Goal: Task Accomplishment & Management: Use online tool/utility

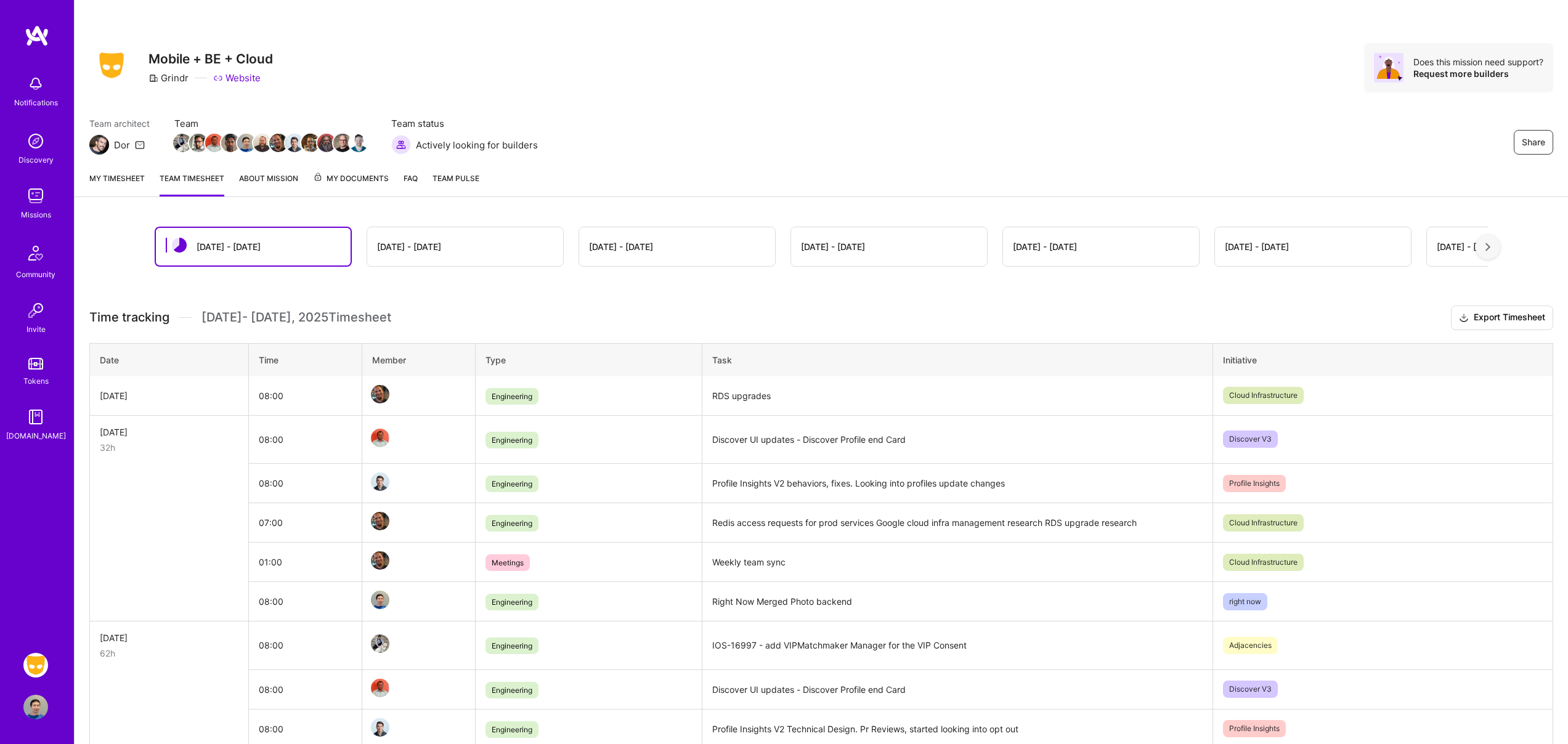
click at [138, 173] on link "My timesheet" at bounding box center [118, 184] width 56 height 25
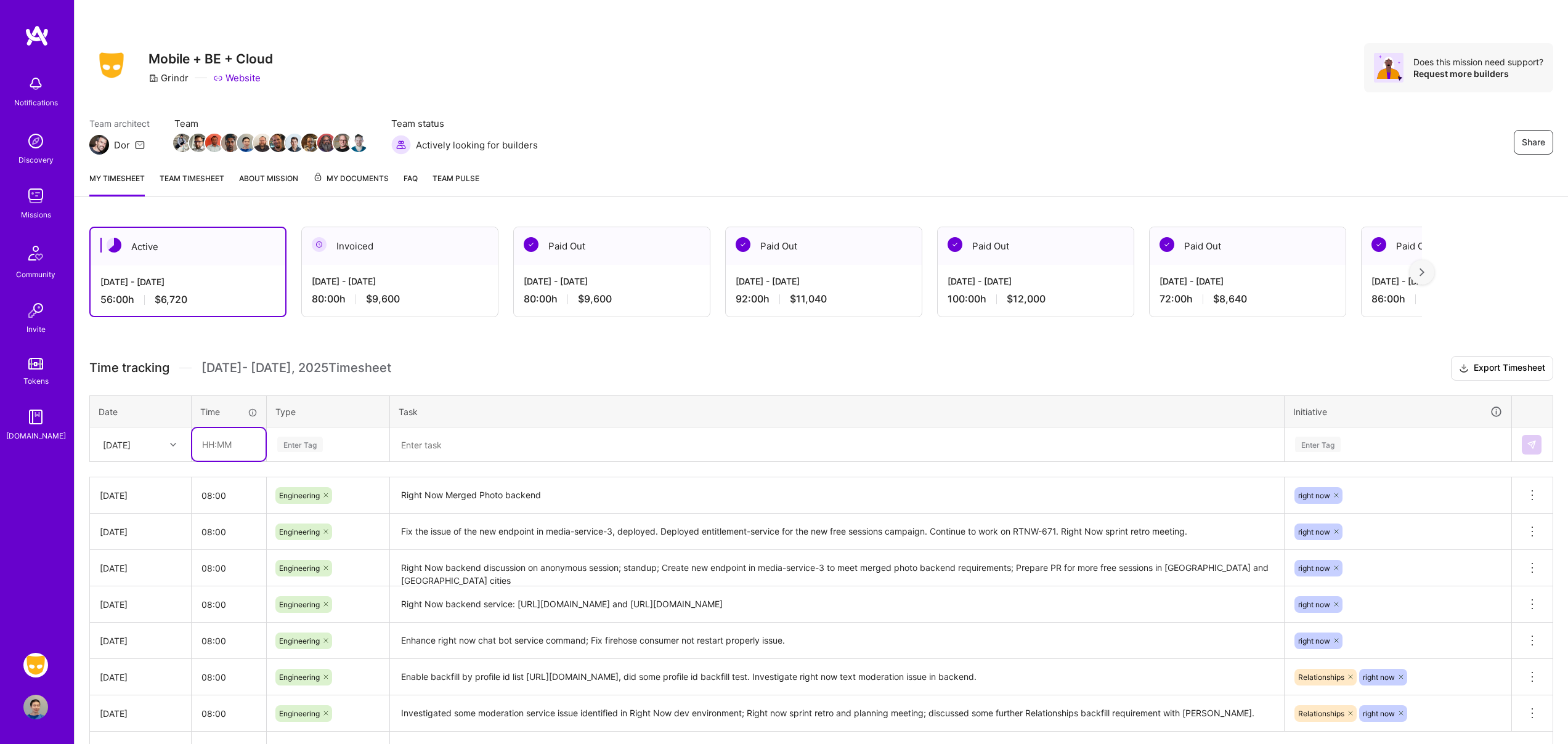
click at [238, 448] on input "text" at bounding box center [229, 444] width 73 height 33
type input "08:00"
type input "engin"
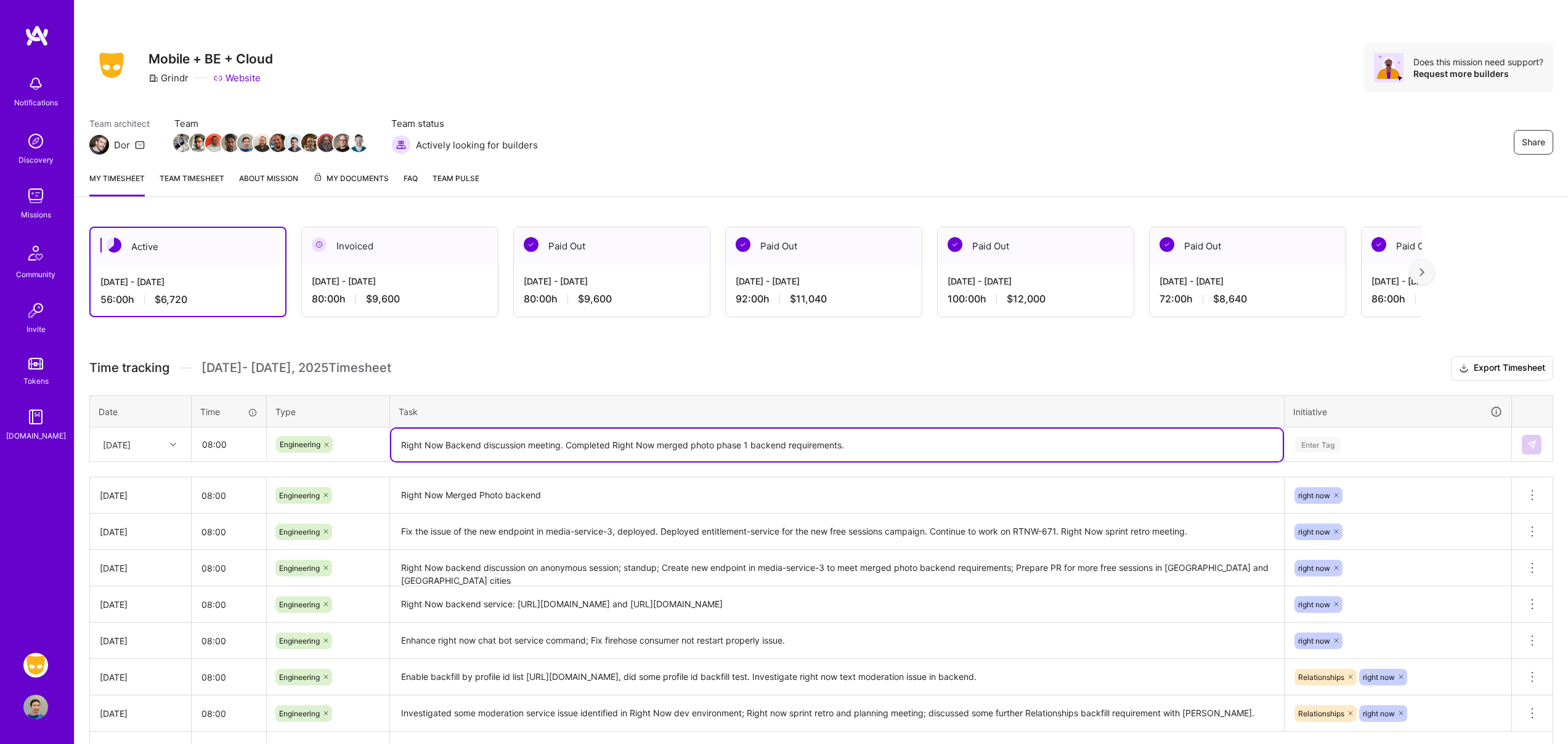
paste textarea "https://grindr.atlassian.net/browse/RTNW-671"
type textarea "Right Now Backend discussion meeting. Completed Right Now merged photo phase 1 …"
click at [1401, 452] on div "Enter Tag" at bounding box center [1398, 444] width 226 height 32
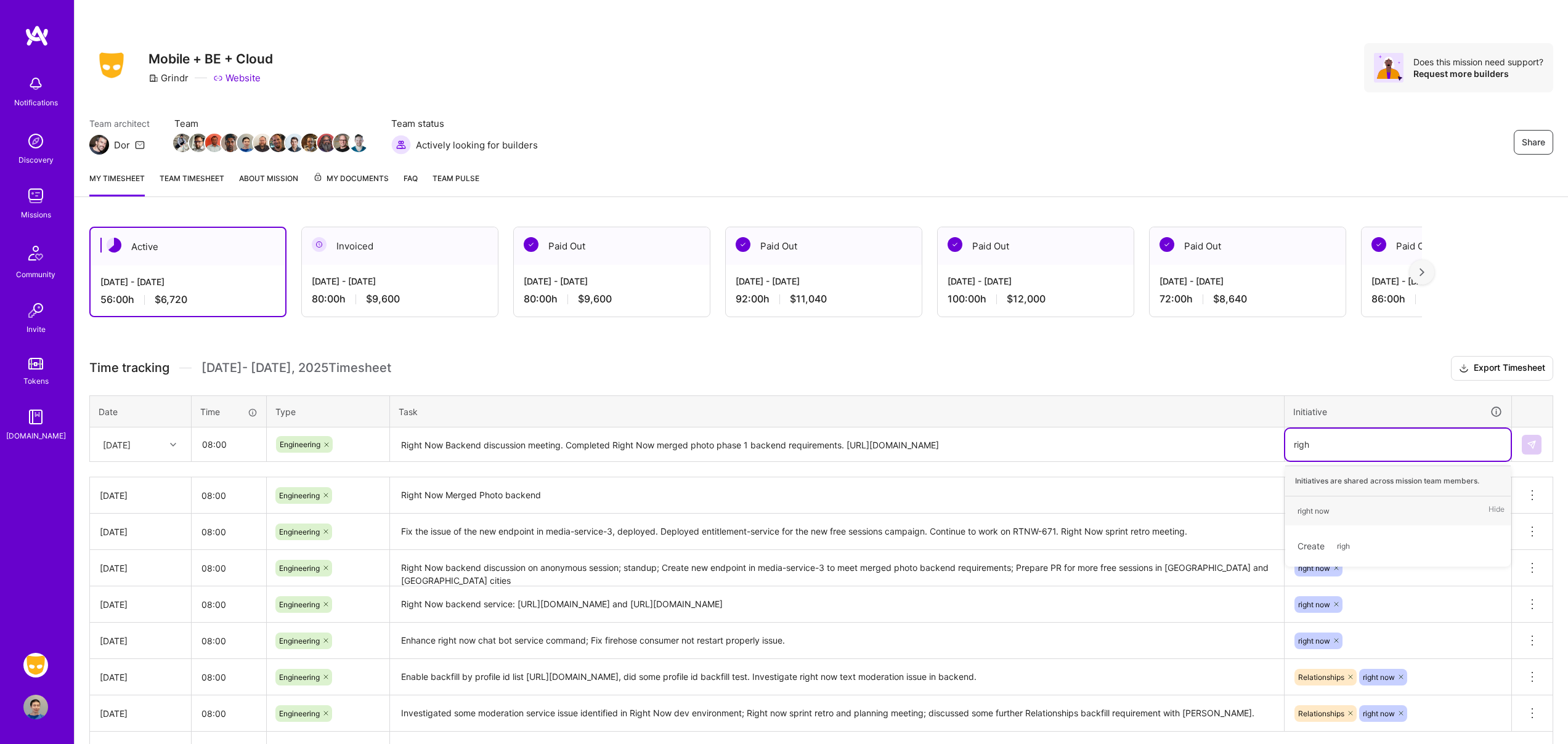
type input "right"
click at [1069, 443] on textarea "Right Now Backend discussion meeting. Completed Right Now merged photo phase 1 …" at bounding box center [837, 445] width 891 height 33
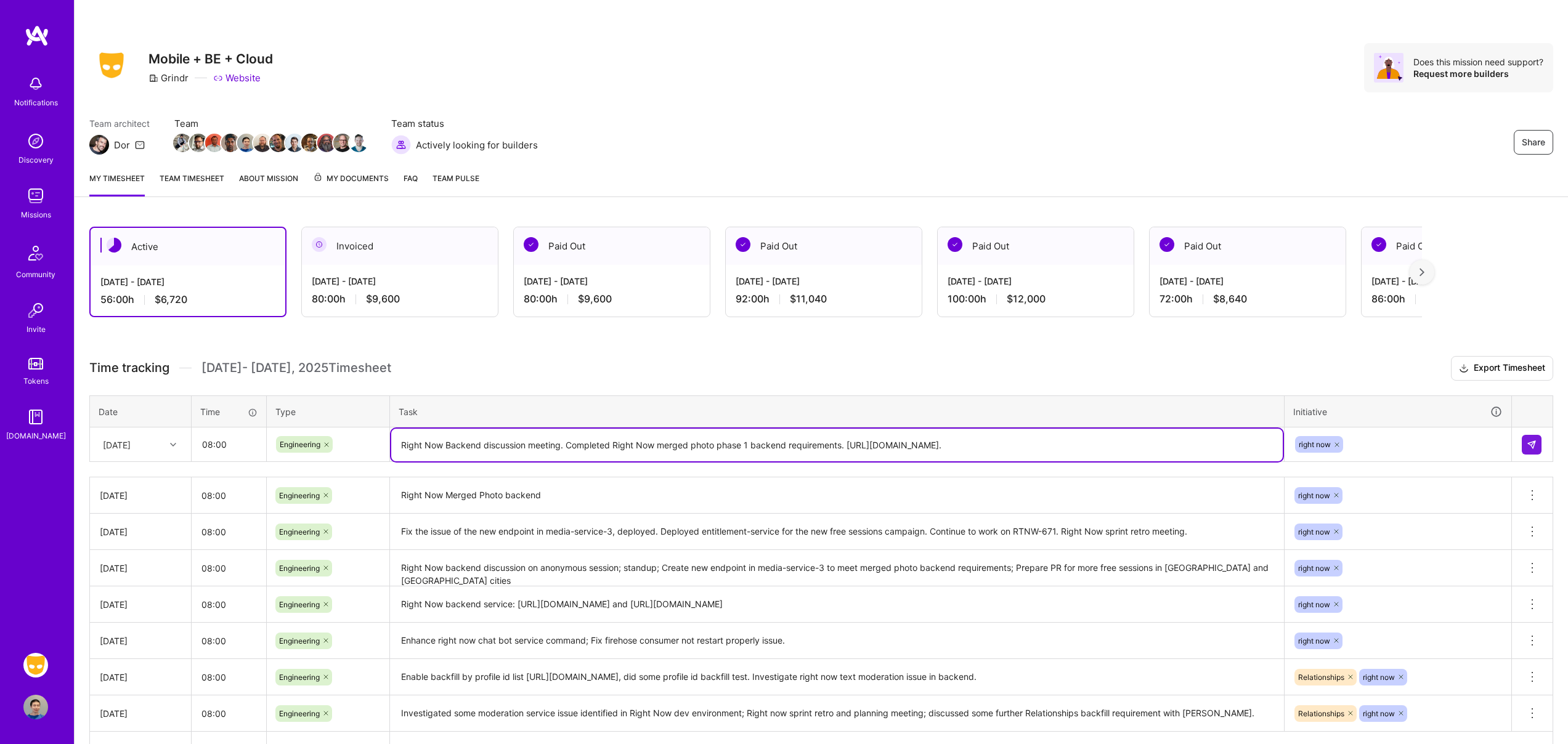
type textarea "Right Now Backend discussion meeting. Completed Right Now merged photo phase 1 …"
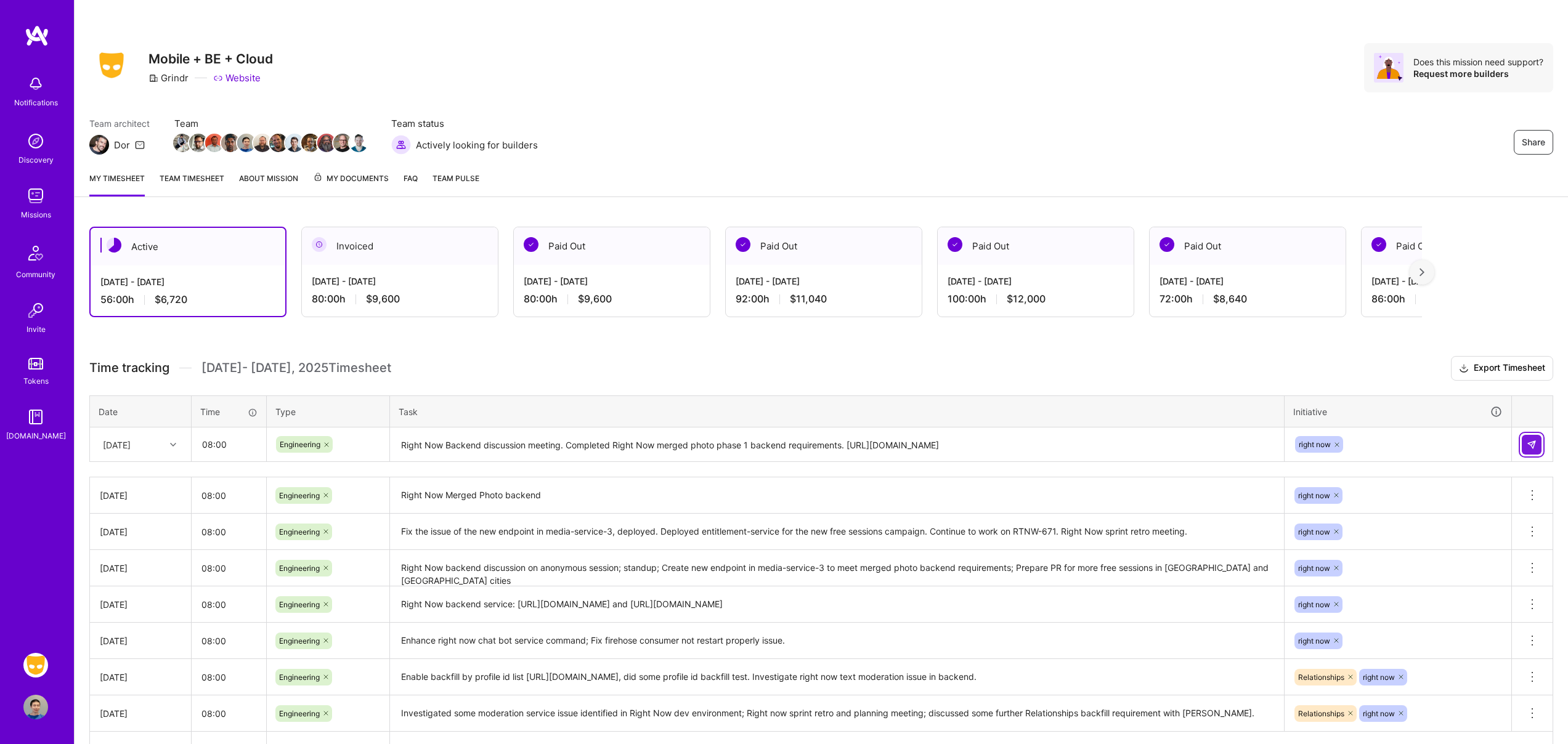
click at [1532, 445] on img at bounding box center [1532, 445] width 10 height 10
